Goal: Task Accomplishment & Management: Use online tool/utility

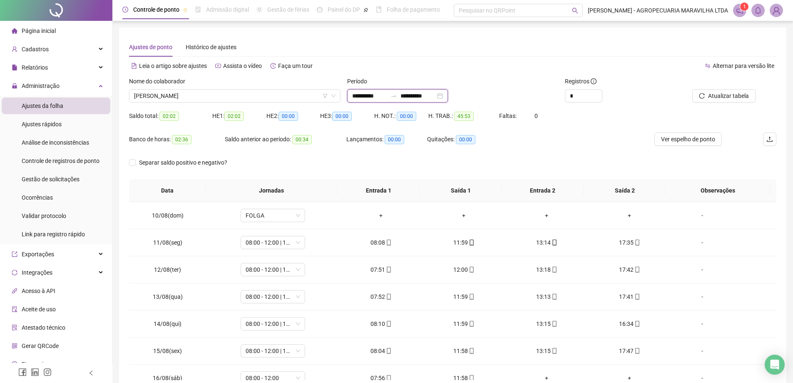
click at [386, 93] on input "**********" at bounding box center [369, 95] width 35 height 9
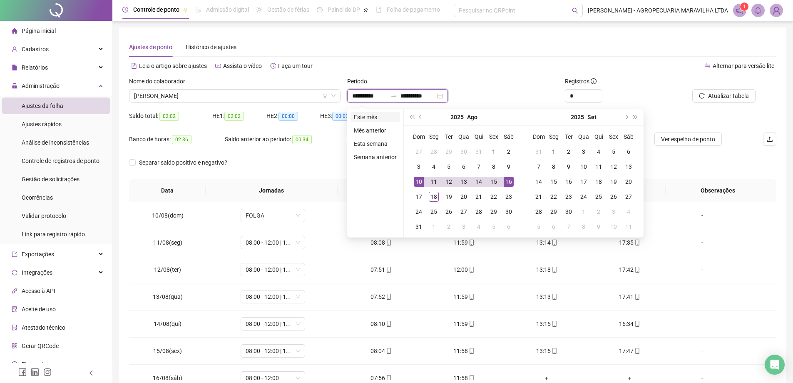
type input "**********"
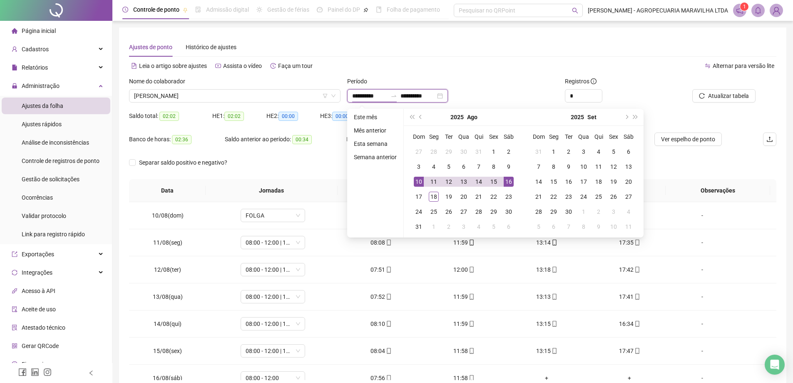
type input "**********"
click at [388, 159] on li "Semana anterior" at bounding box center [376, 157] width 50 height 10
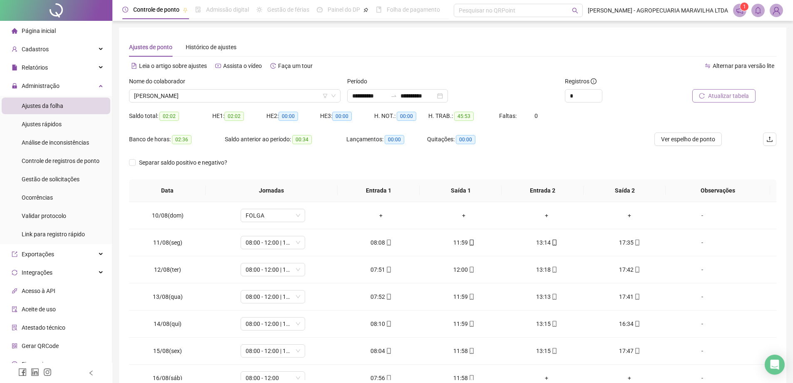
click at [733, 90] on button "Atualizar tabela" at bounding box center [723, 95] width 63 height 13
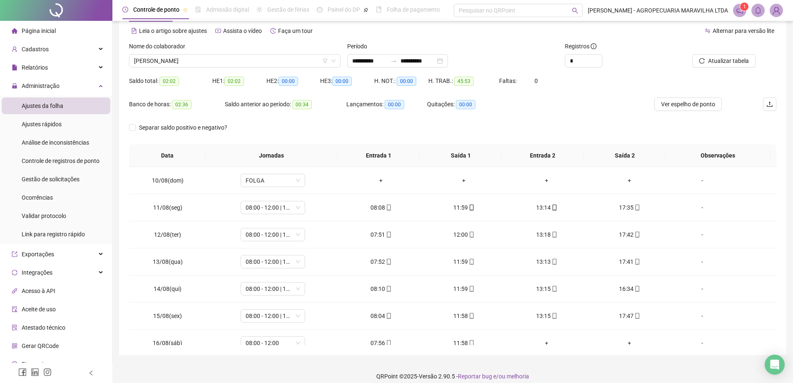
scroll to position [43, 0]
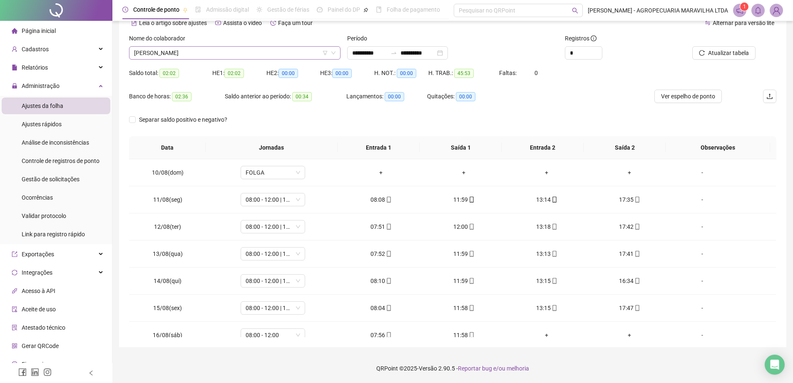
click at [242, 55] on span "[PERSON_NAME]" at bounding box center [235, 53] width 202 height 12
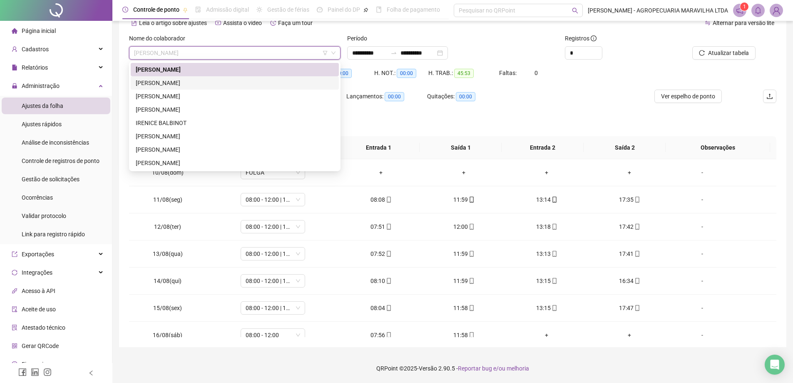
click at [220, 80] on div "[PERSON_NAME]" at bounding box center [235, 82] width 198 height 9
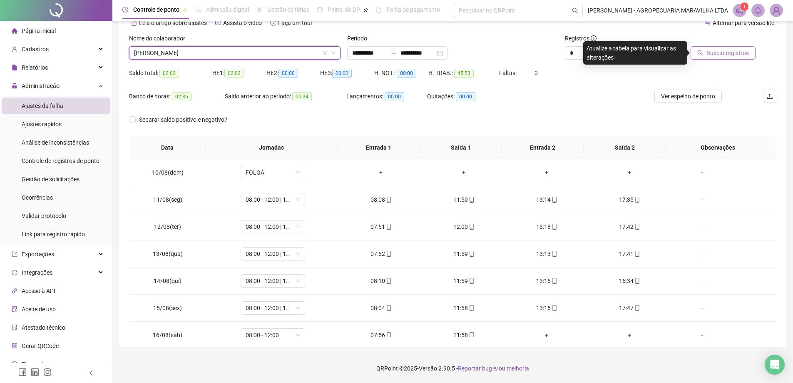
click at [745, 51] on span "Buscar registros" at bounding box center [727, 52] width 42 height 9
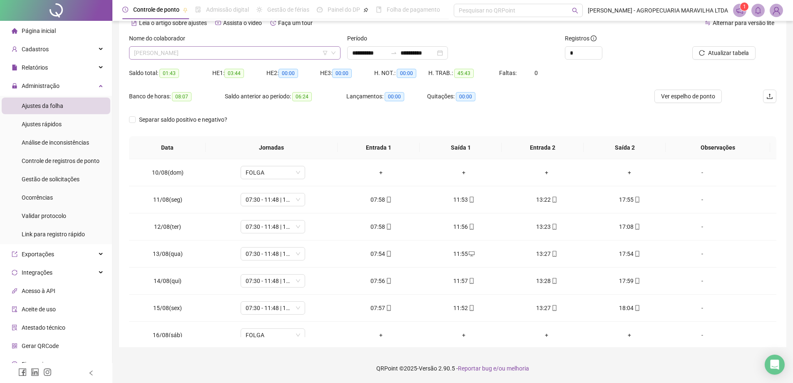
click at [192, 53] on span "[PERSON_NAME]" at bounding box center [235, 53] width 202 height 12
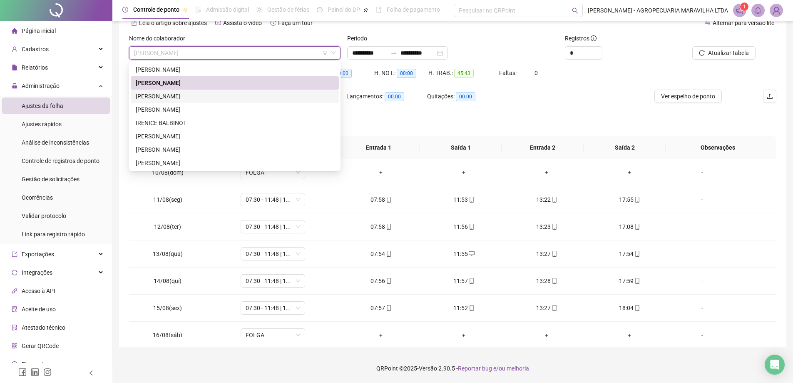
click at [203, 93] on div "[PERSON_NAME]" at bounding box center [235, 96] width 198 height 9
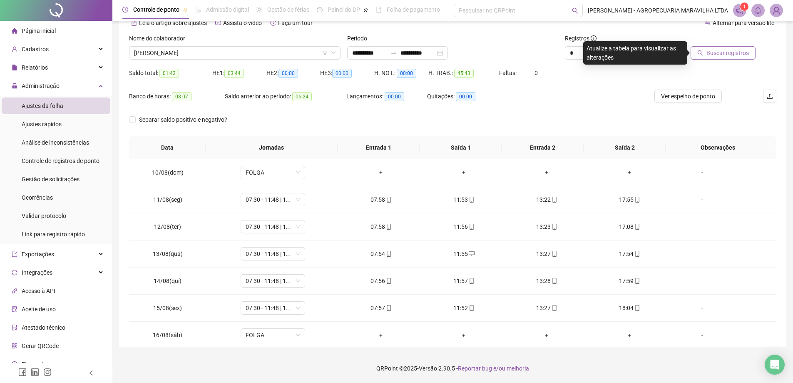
click at [714, 56] on span "Buscar registros" at bounding box center [727, 52] width 42 height 9
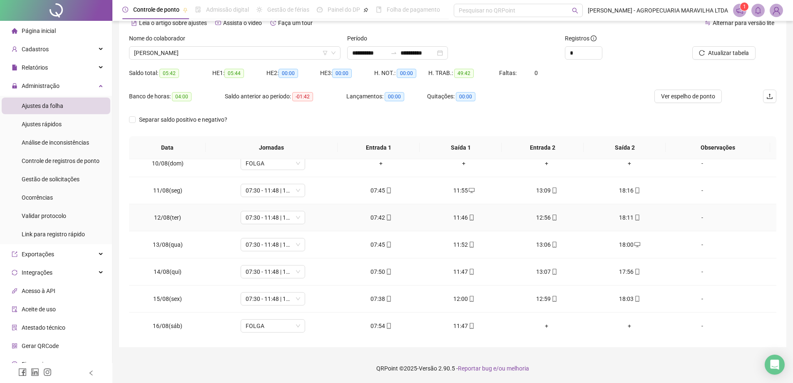
scroll to position [12, 0]
click at [202, 47] on span "[PERSON_NAME]" at bounding box center [235, 53] width 202 height 12
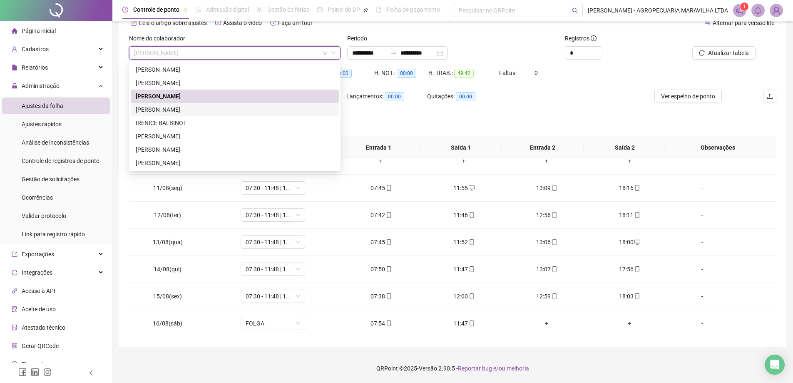
click at [174, 115] on div "[PERSON_NAME]" at bounding box center [235, 109] width 208 height 13
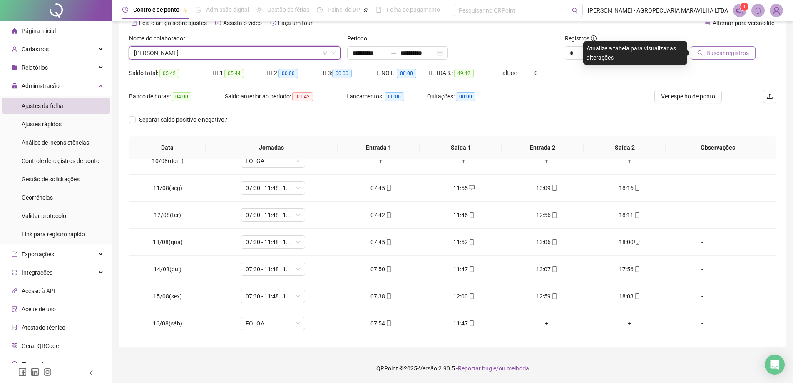
click at [742, 55] on span "Buscar registros" at bounding box center [727, 52] width 42 height 9
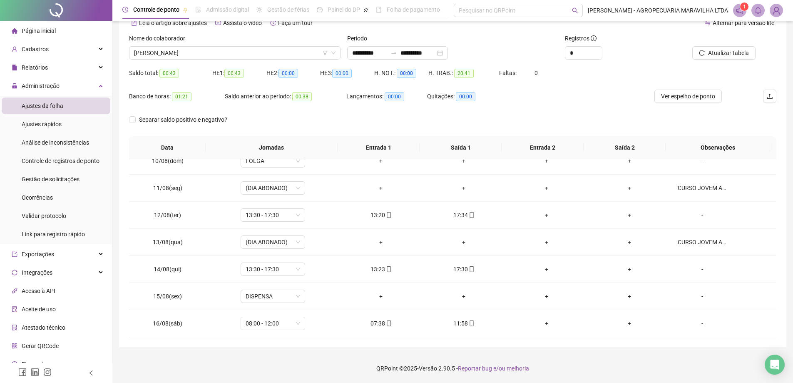
click at [214, 61] on div "Nome do colaborador [PERSON_NAME]" at bounding box center [235, 50] width 218 height 32
click at [211, 57] on span "[PERSON_NAME]" at bounding box center [235, 53] width 202 height 12
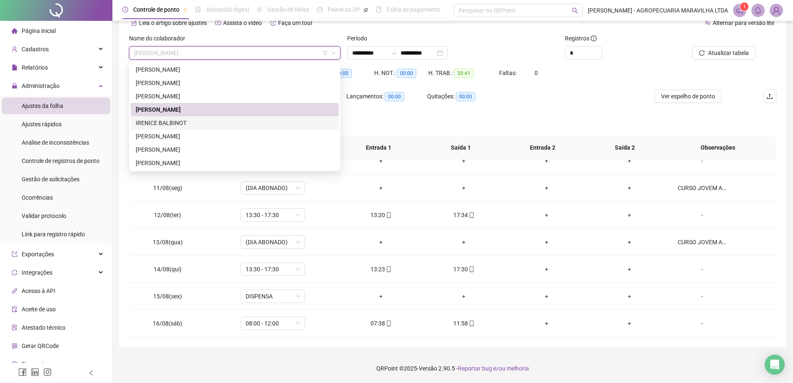
drag, startPoint x: 179, startPoint y: 124, endPoint x: 450, endPoint y: 117, distance: 271.5
click at [179, 124] on div "IRENICE BALBINOT" at bounding box center [235, 122] width 198 height 9
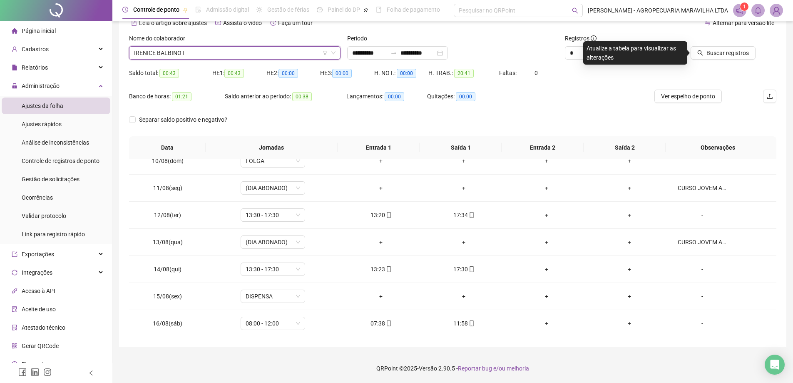
click at [231, 53] on span "IRENICE BALBINOT" at bounding box center [235, 53] width 202 height 12
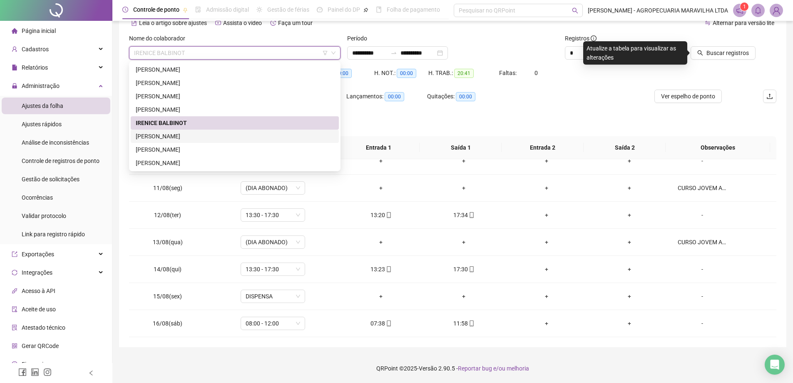
click at [177, 136] on div "[PERSON_NAME]" at bounding box center [235, 136] width 198 height 9
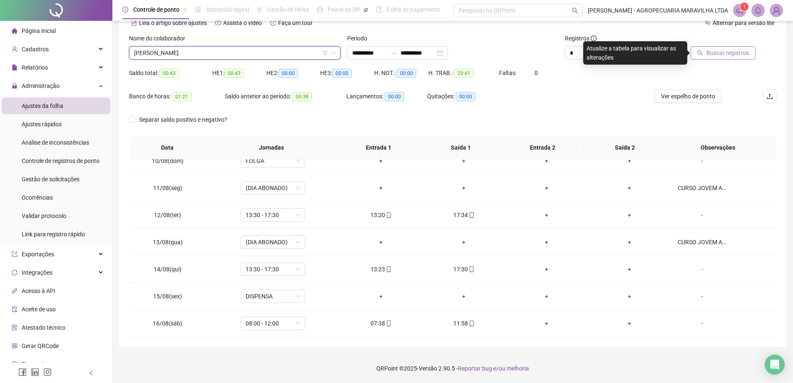
click at [712, 50] on span "Buscar registros" at bounding box center [727, 52] width 42 height 9
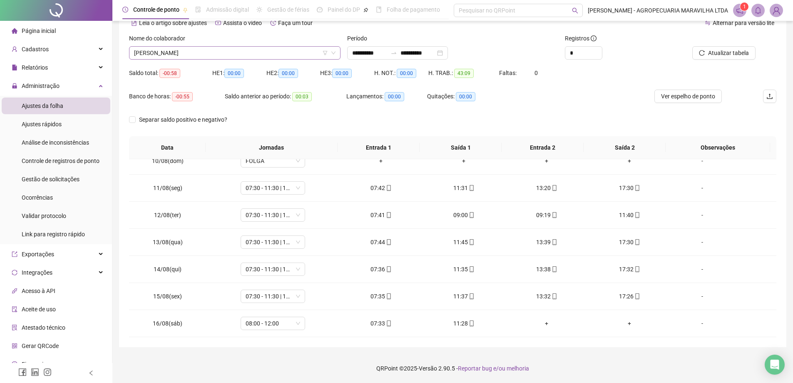
click at [176, 56] on span "[PERSON_NAME]" at bounding box center [235, 53] width 202 height 12
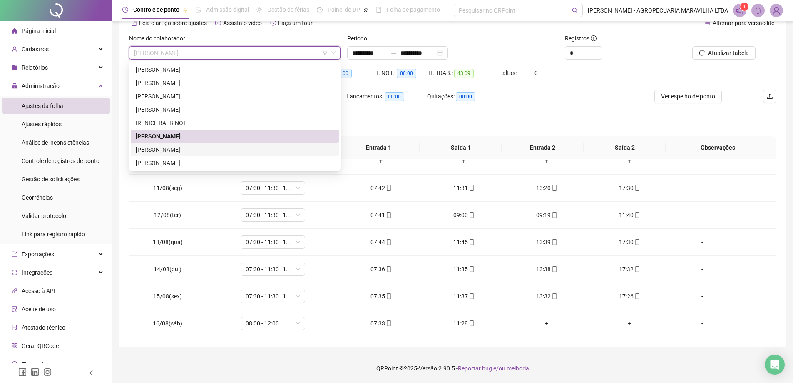
click at [202, 157] on div "[PERSON_NAME]" at bounding box center [235, 162] width 208 height 13
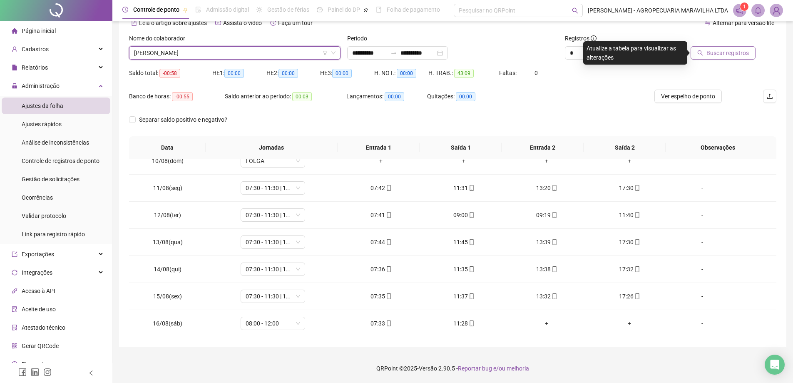
click at [725, 56] on span "Buscar registros" at bounding box center [727, 52] width 42 height 9
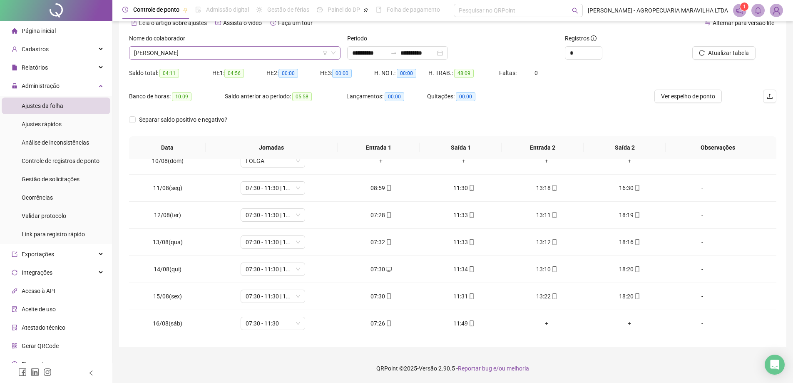
click at [186, 57] on span "[PERSON_NAME]" at bounding box center [235, 53] width 202 height 12
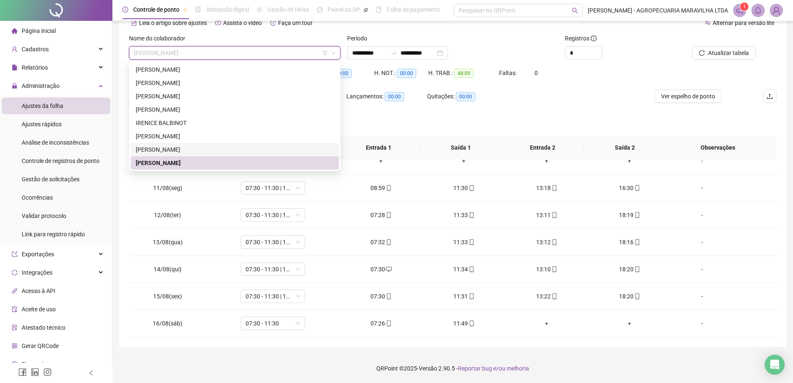
click at [179, 147] on div "[PERSON_NAME]" at bounding box center [235, 149] width 198 height 9
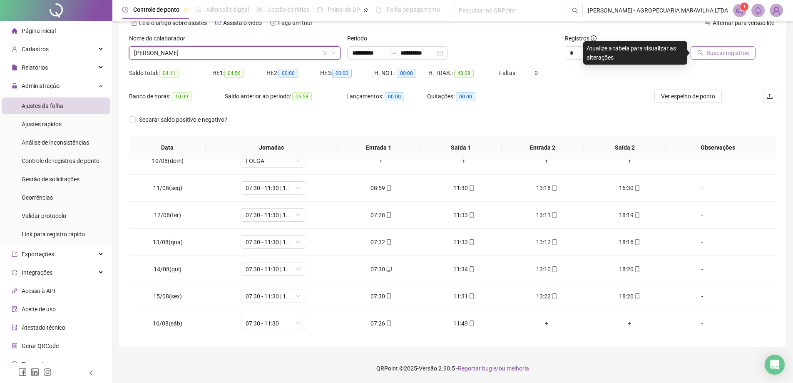
click at [751, 55] on button "Buscar registros" at bounding box center [723, 52] width 65 height 13
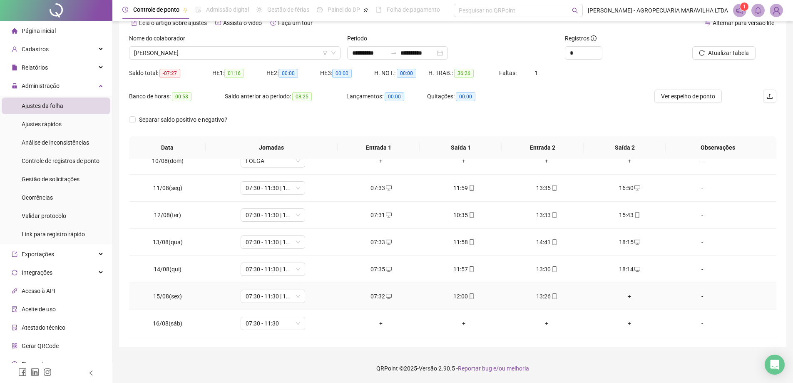
click at [622, 296] on div "+" at bounding box center [630, 295] width 70 height 9
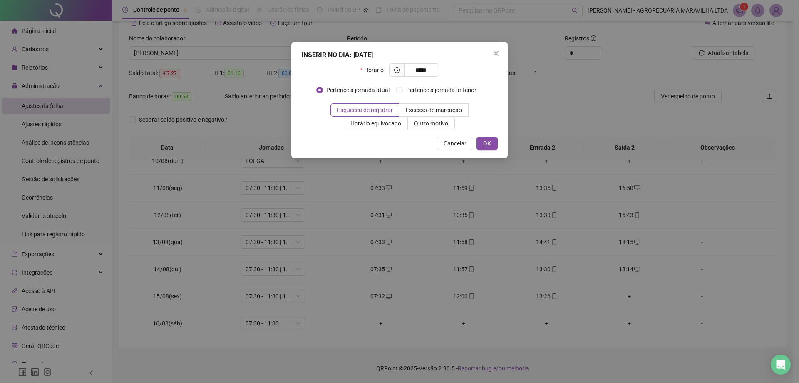
type input "*****"
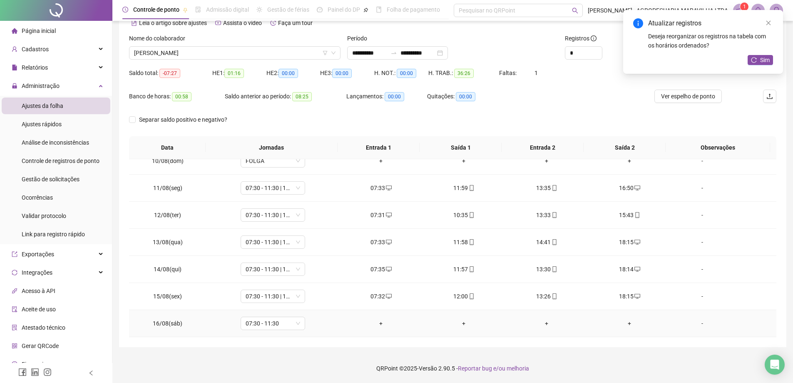
click at [378, 318] on td "+" at bounding box center [381, 323] width 83 height 27
click at [385, 323] on div "+" at bounding box center [381, 322] width 70 height 9
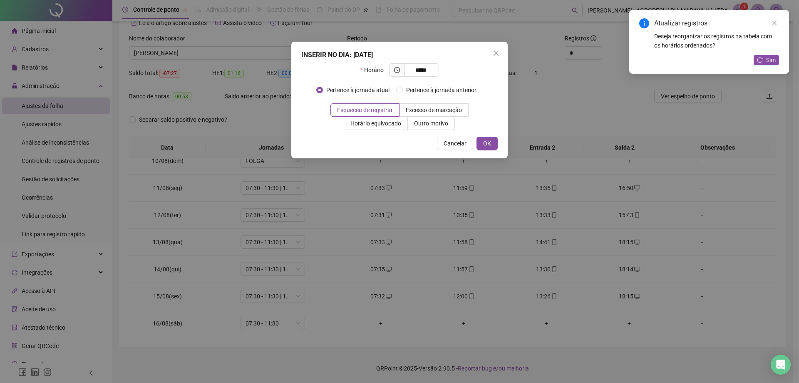
type input "*****"
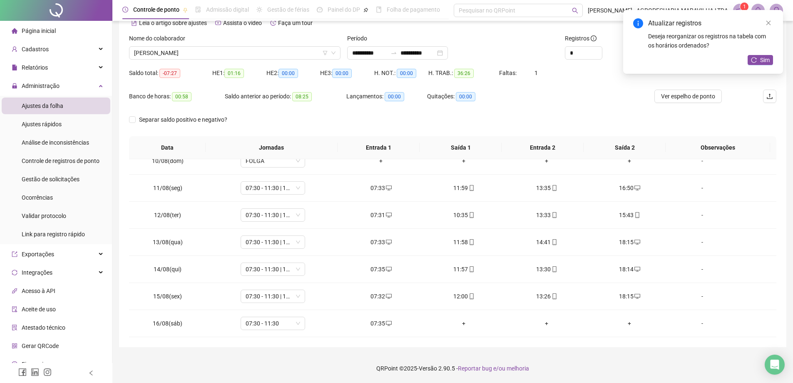
click at [460, 324] on div "+" at bounding box center [464, 322] width 70 height 9
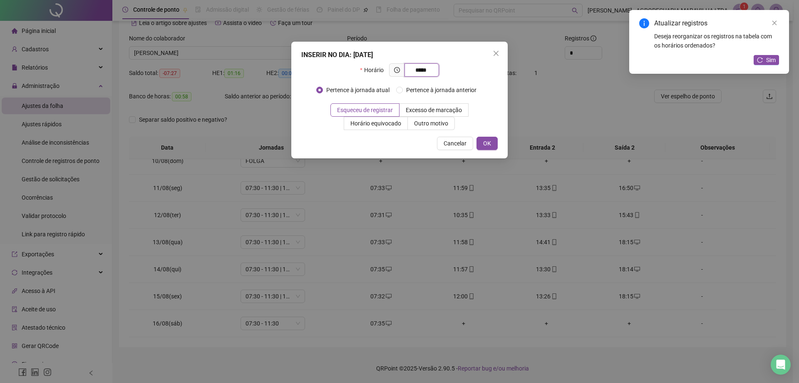
type input "*****"
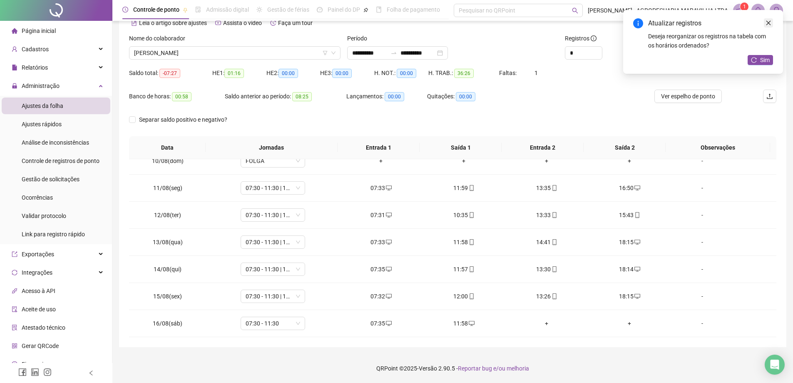
click at [768, 21] on icon "close" at bounding box center [769, 23] width 6 height 6
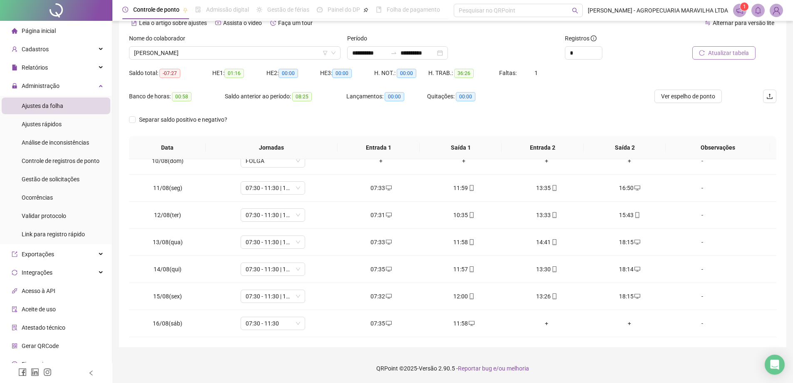
click at [739, 51] on span "Atualizar tabela" at bounding box center [728, 52] width 41 height 9
click at [542, 322] on div "+" at bounding box center [547, 322] width 70 height 9
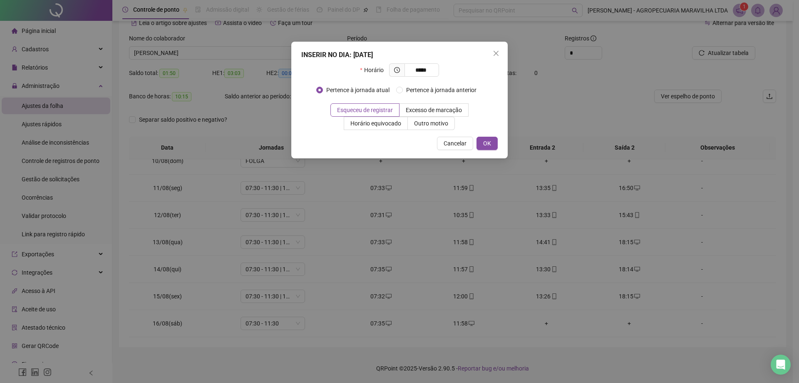
type input "*****"
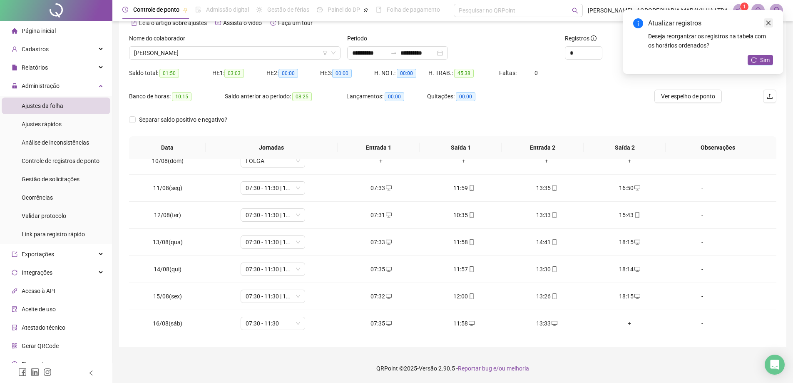
click at [771, 21] on link "Close" at bounding box center [768, 22] width 9 height 9
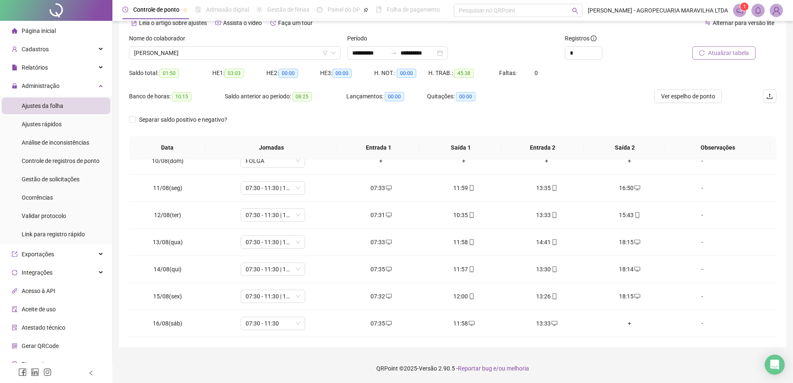
click at [741, 58] on button "Atualizar tabela" at bounding box center [723, 52] width 63 height 13
click at [544, 326] on div "13:33" at bounding box center [547, 322] width 70 height 9
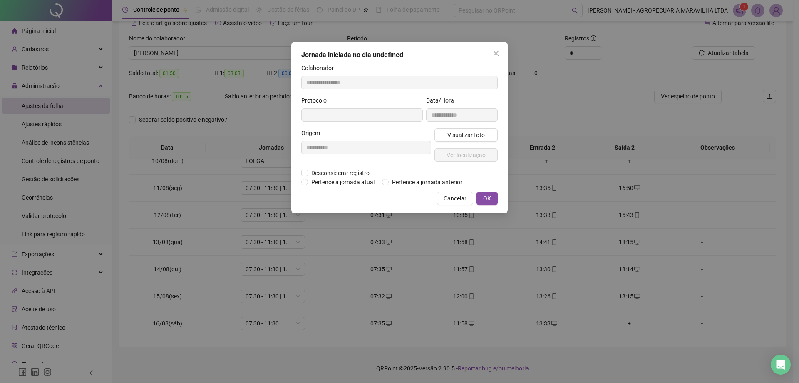
type input "**********"
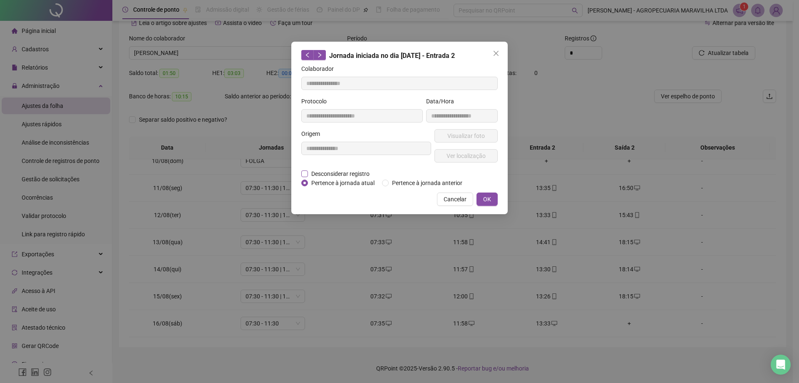
click at [325, 174] on span "Desconsiderar registro" at bounding box center [340, 173] width 65 height 9
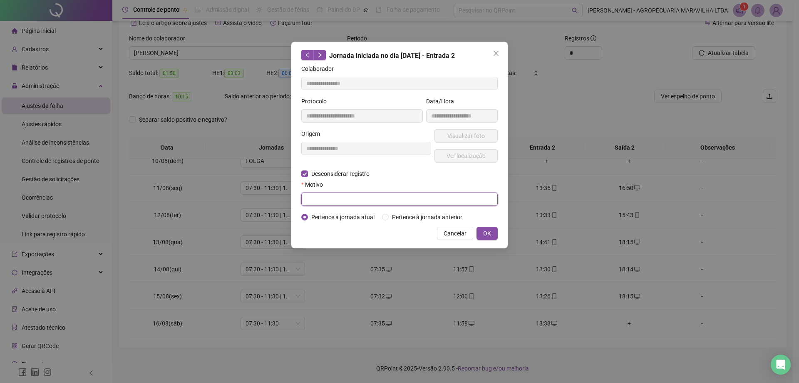
click at [325, 199] on input "text" at bounding box center [399, 198] width 197 height 13
type input "**********"
click at [491, 232] on span "OK" at bounding box center [487, 233] width 8 height 9
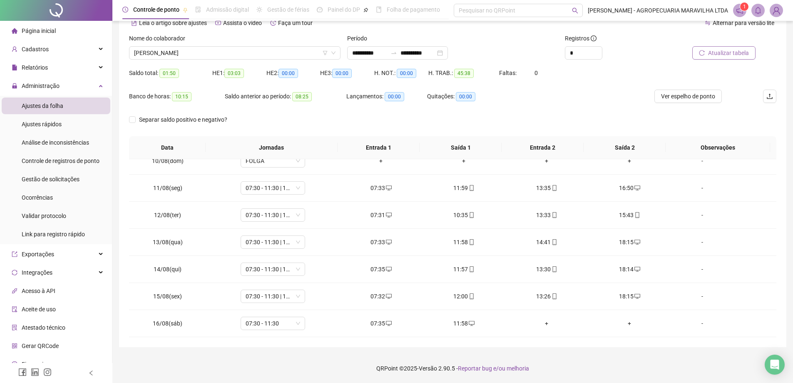
click at [711, 50] on span "Atualizar tabela" at bounding box center [728, 52] width 41 height 9
click at [726, 55] on span "Atualizar tabela" at bounding box center [728, 52] width 41 height 9
